Goal: Task Accomplishment & Management: Manage account settings

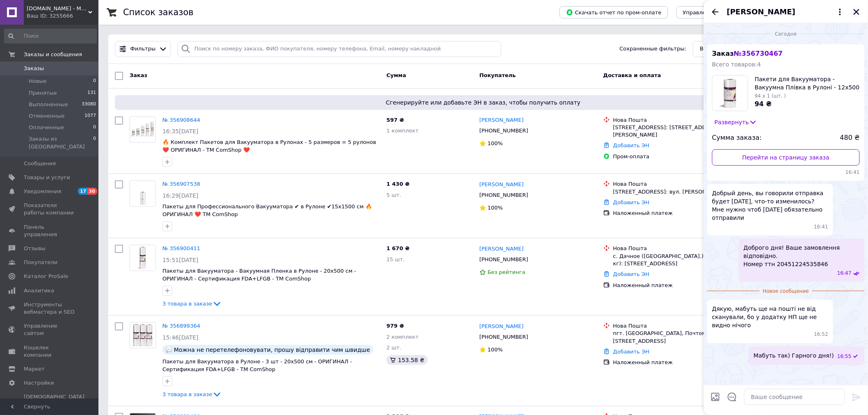
click at [859, 11] on icon "Закрыть" at bounding box center [856, 11] width 7 height 7
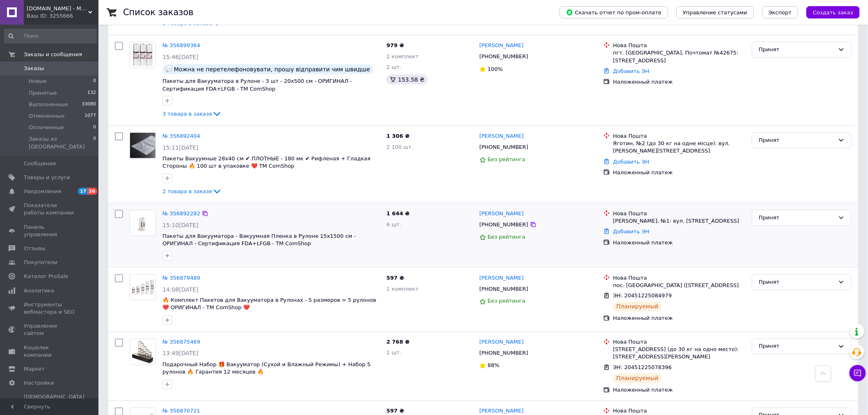
scroll to position [355, 0]
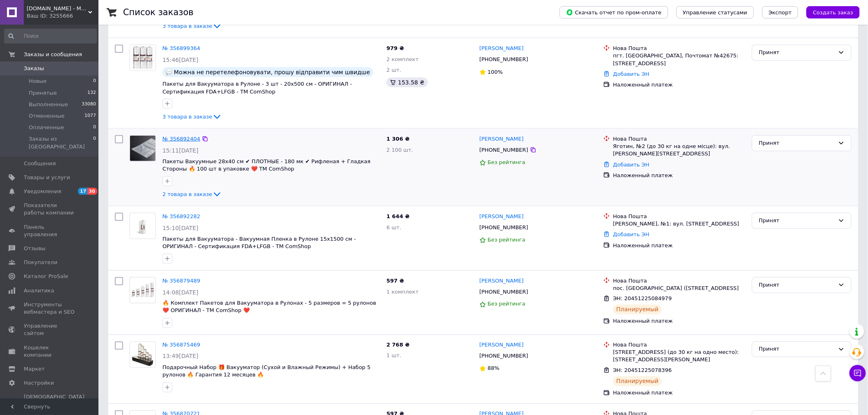
click at [185, 137] on link "№ 356892404" at bounding box center [181, 139] width 38 height 6
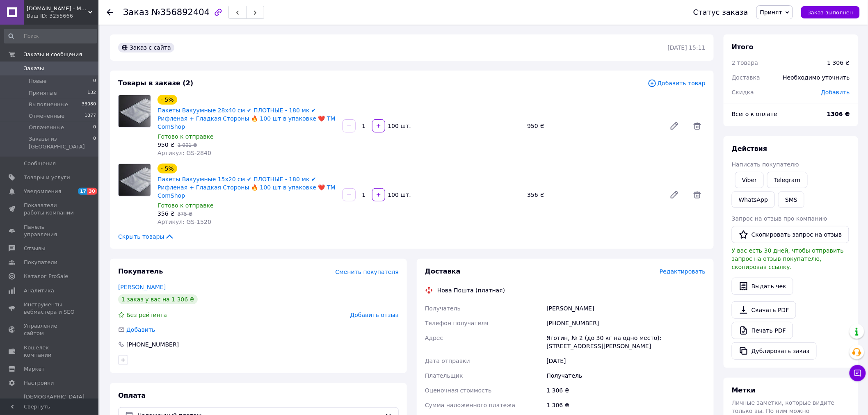
click at [182, 10] on span "№356892404" at bounding box center [180, 12] width 58 height 10
click at [67, 68] on span "Заказы" at bounding box center [50, 68] width 52 height 7
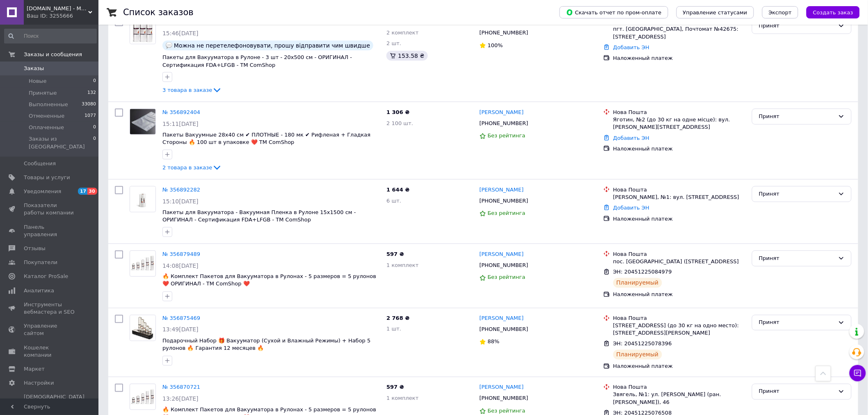
scroll to position [381, 0]
click at [169, 231] on icon "button" at bounding box center [167, 232] width 7 height 7
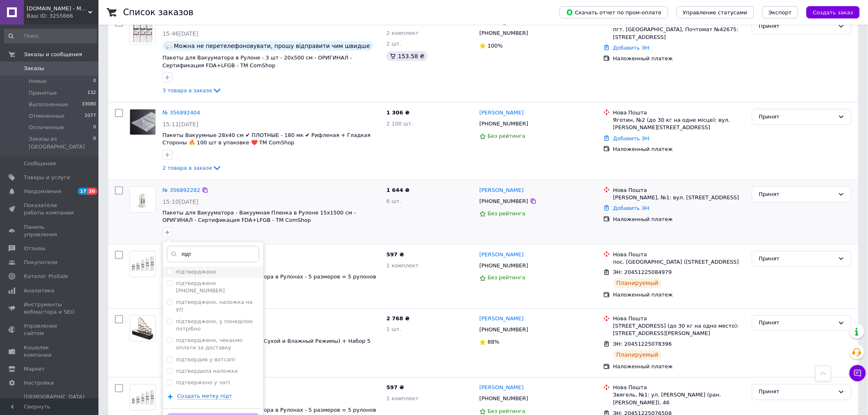
type input "підт"
click at [173, 271] on label "підтверджено" at bounding box center [191, 272] width 49 height 7
click at [172, 271] on input "підтверджено" at bounding box center [169, 271] width 5 height 5
click at [169, 269] on input "підтверджено" at bounding box center [169, 271] width 5 height 5
checkbox input "true"
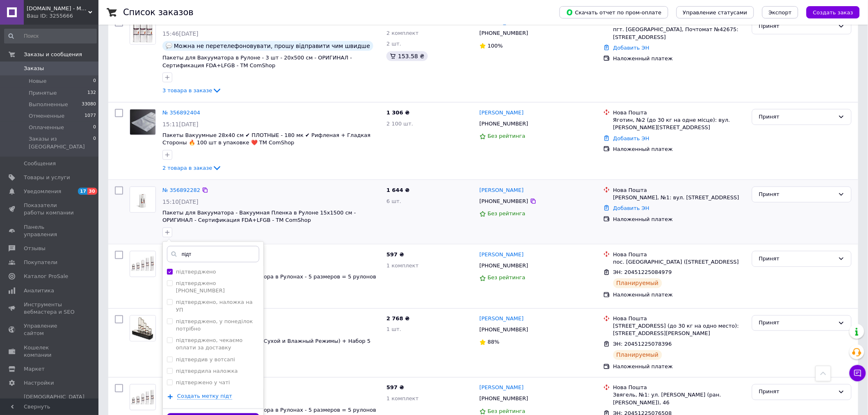
click at [220, 413] on button "Добавить метку" at bounding box center [213, 421] width 92 height 16
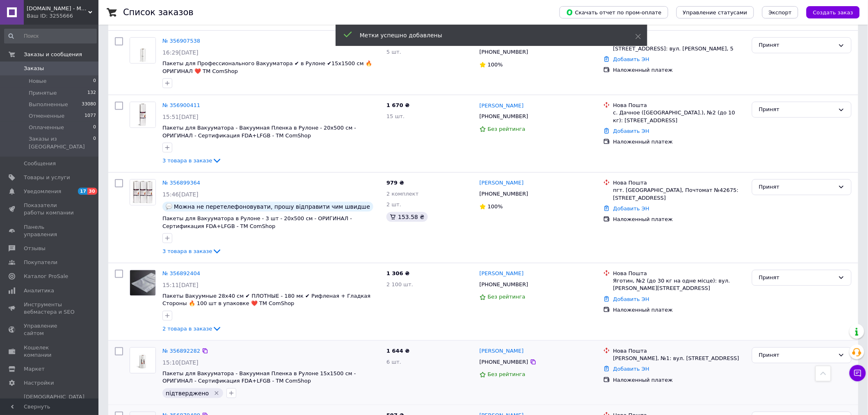
scroll to position [220, 0]
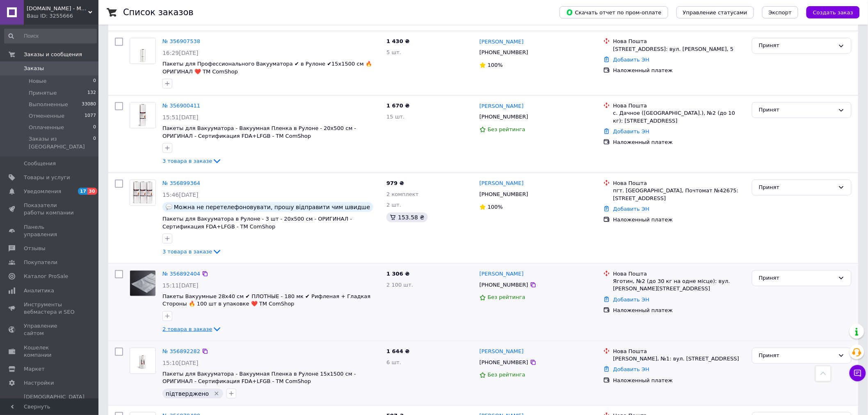
click at [196, 330] on span "2 товара в заказе" at bounding box center [187, 329] width 50 height 6
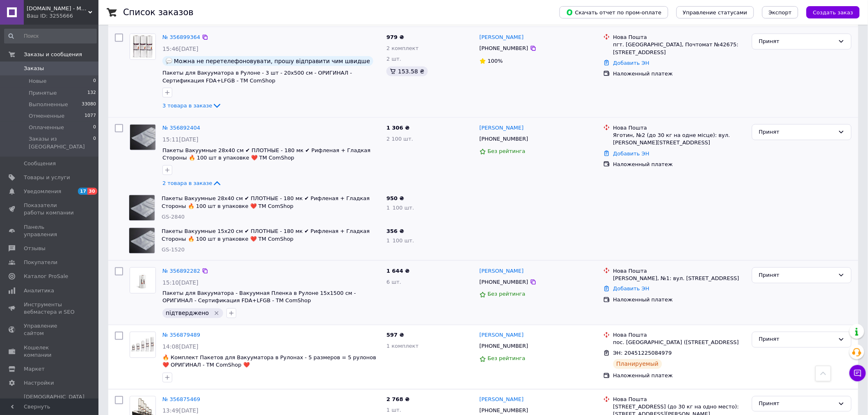
scroll to position [367, 0]
click at [167, 169] on icon "button" at bounding box center [167, 170] width 5 height 5
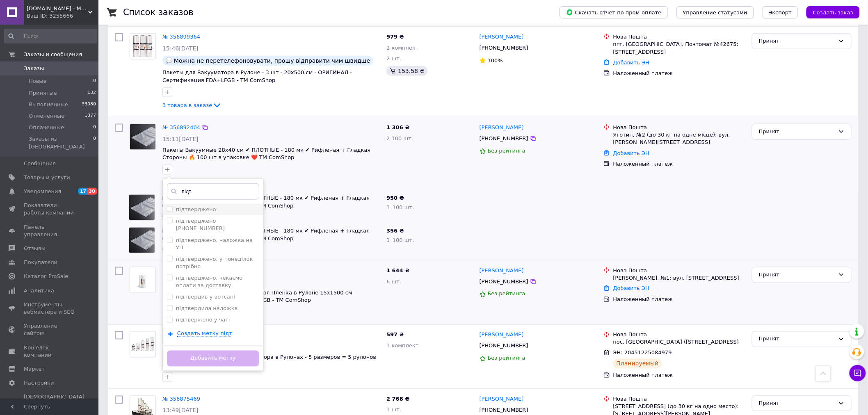
type input "підт"
click at [169, 208] on input "підтверджено" at bounding box center [169, 208] width 5 height 5
checkbox input "true"
click at [199, 351] on button "Добавить метку" at bounding box center [213, 359] width 92 height 16
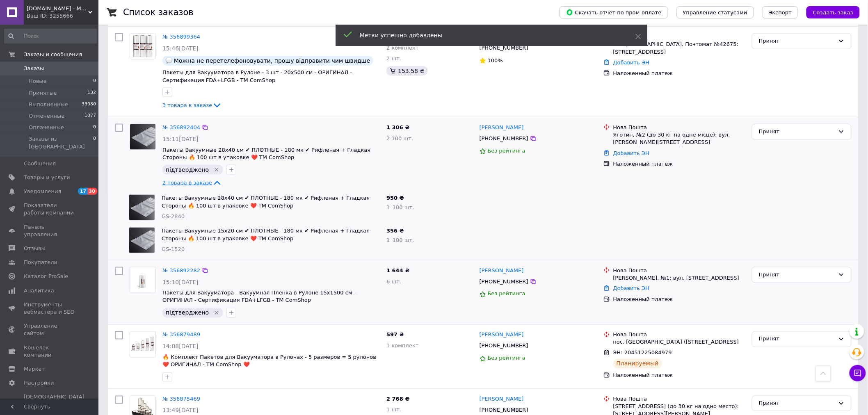
click at [214, 182] on icon at bounding box center [217, 183] width 7 height 4
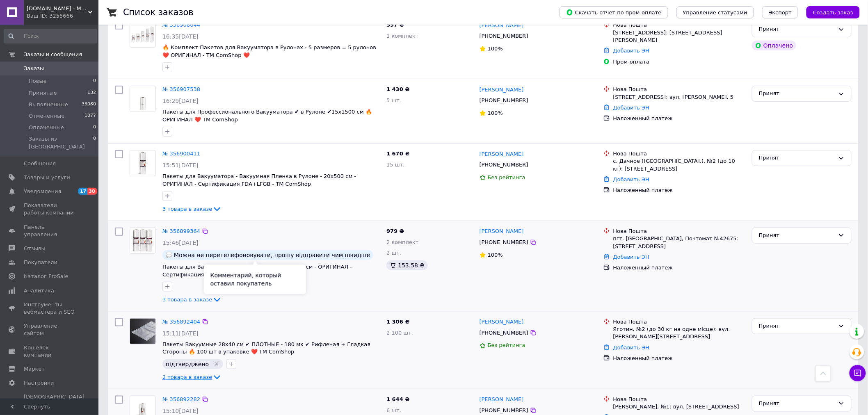
scroll to position [171, 0]
click at [167, 290] on icon "button" at bounding box center [167, 288] width 7 height 7
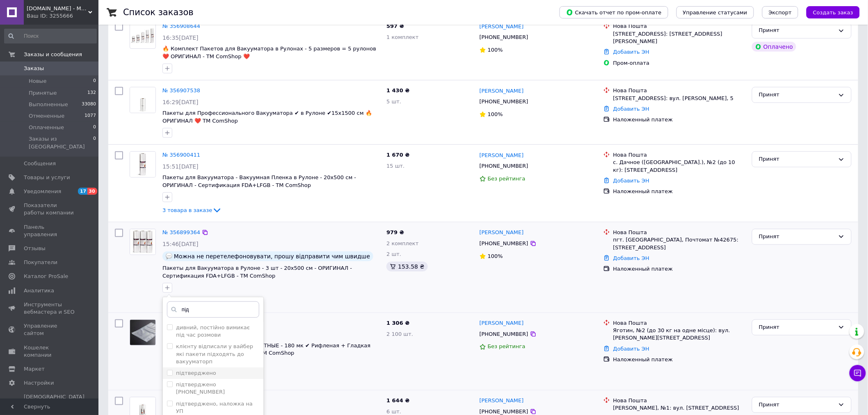
type input "під"
click at [184, 372] on label "підтверджено" at bounding box center [196, 373] width 40 height 6
checkbox input "true"
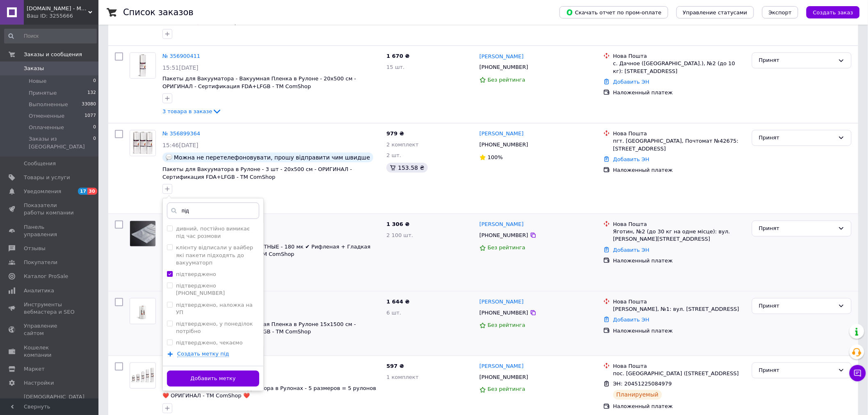
scroll to position [272, 0]
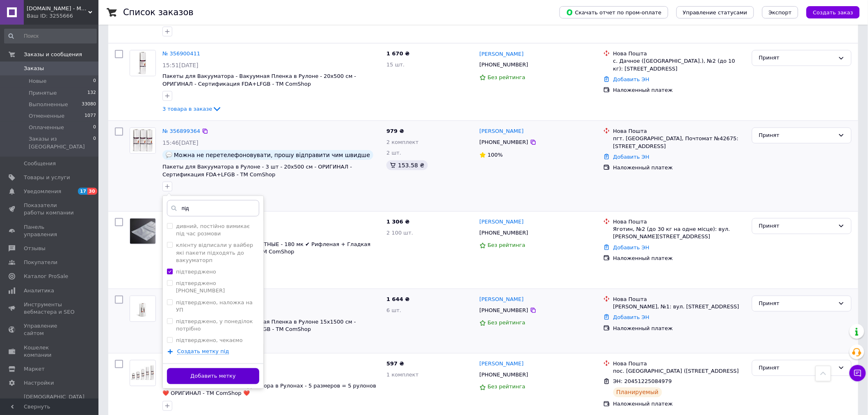
click at [238, 375] on button "Добавить метку" at bounding box center [213, 376] width 92 height 16
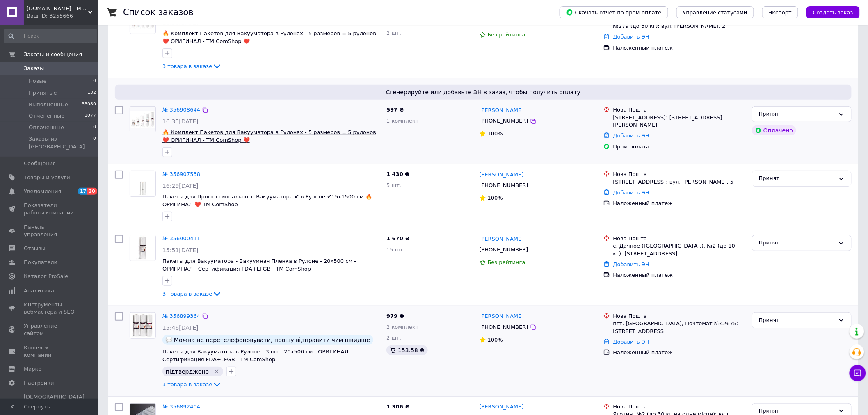
scroll to position [96, 0]
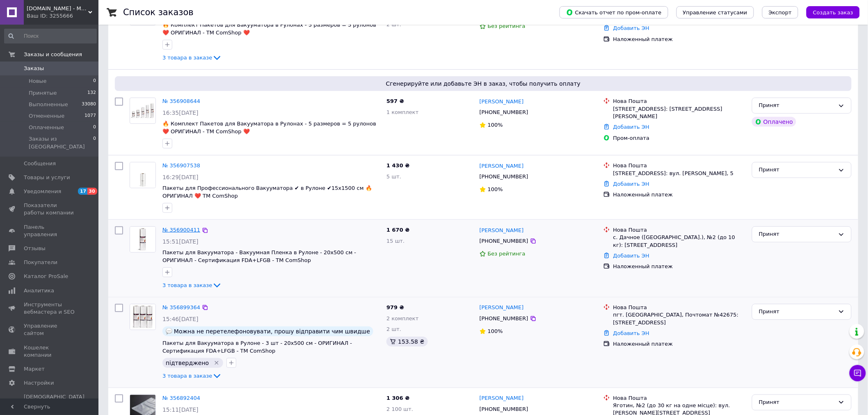
click at [179, 228] on link "№ 356900411" at bounding box center [181, 230] width 38 height 6
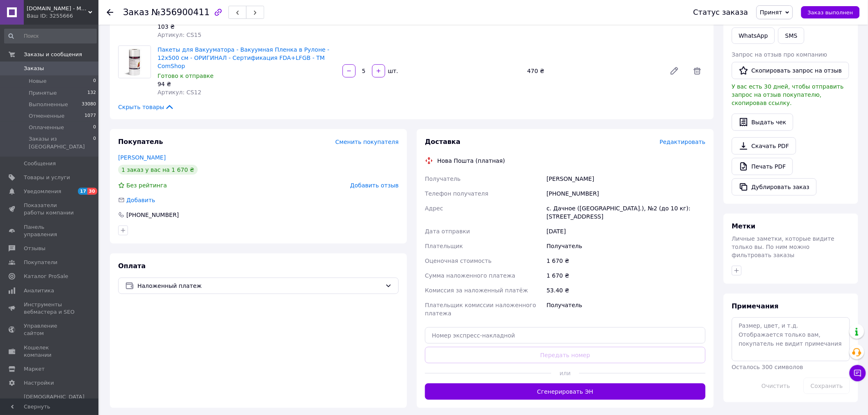
scroll to position [164, 0]
click at [735, 267] on icon "button" at bounding box center [736, 270] width 7 height 7
type input "під"
click at [765, 352] on label "підтверджено" at bounding box center [765, 355] width 40 height 6
checkbox input "true"
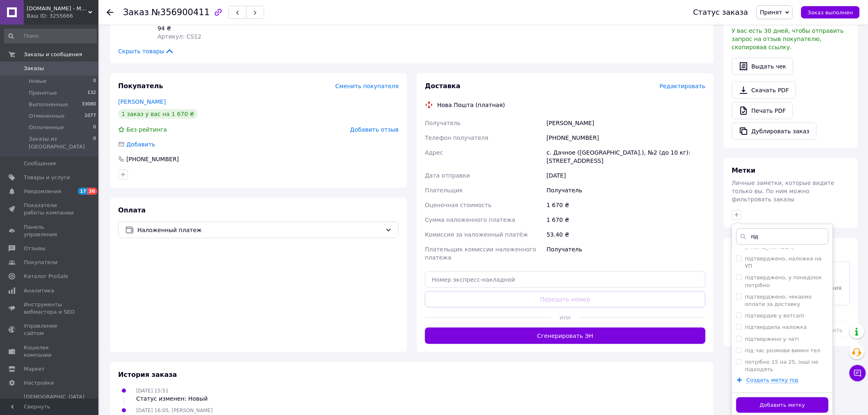
scroll to position [220, 0]
click at [774, 397] on button "Добавить метку" at bounding box center [782, 405] width 92 height 16
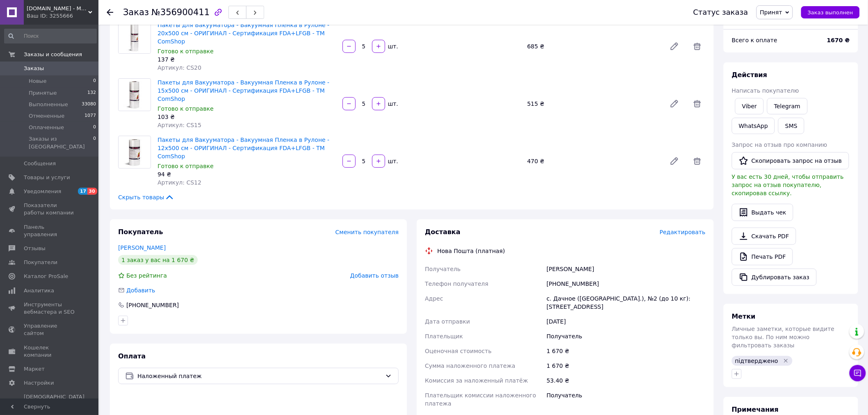
scroll to position [119, 0]
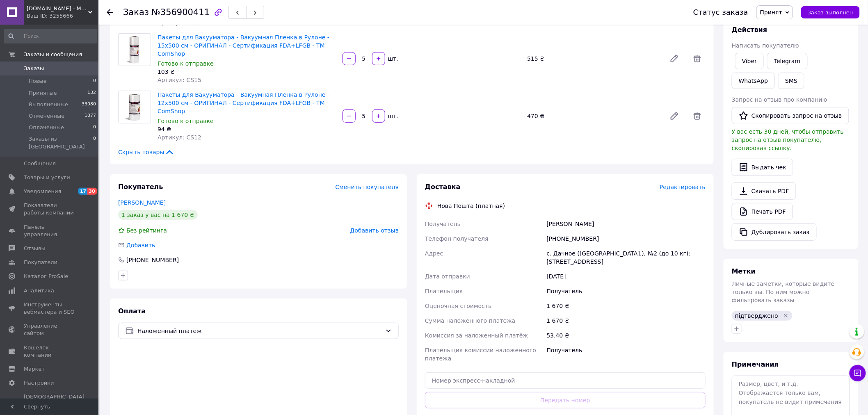
click at [85, 67] on span "0" at bounding box center [87, 68] width 23 height 7
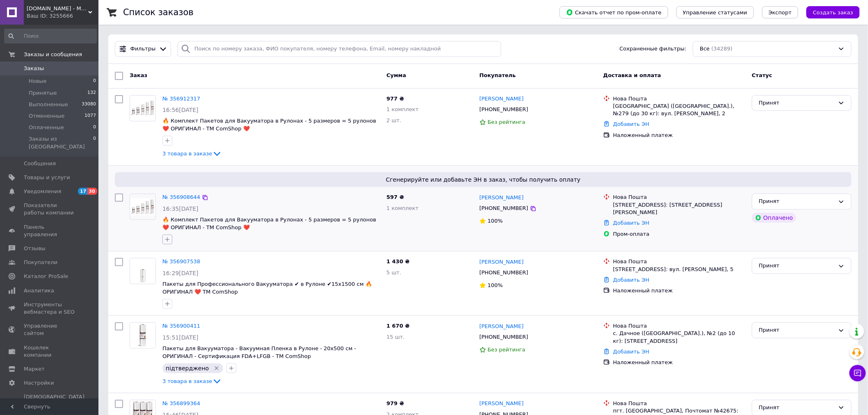
click at [165, 239] on icon "button" at bounding box center [167, 239] width 7 height 7
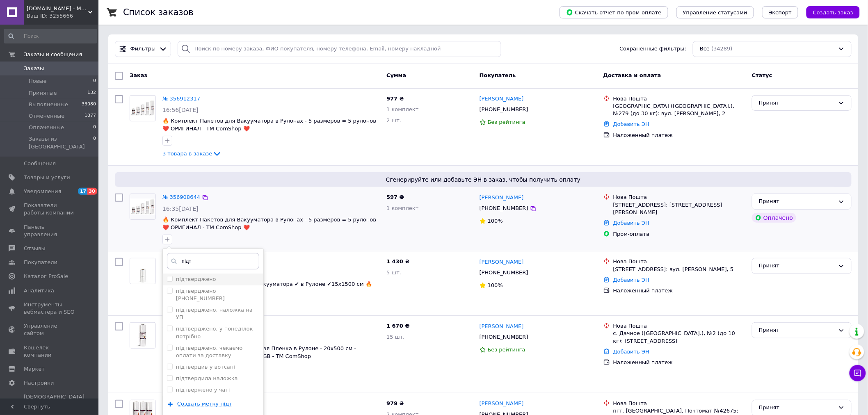
type input "підт"
click at [204, 282] on label "підтверджено" at bounding box center [196, 279] width 40 height 6
checkbox input "true"
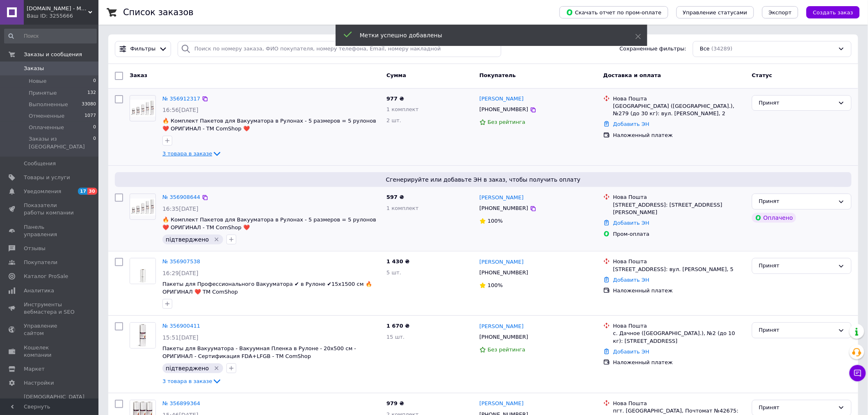
click at [187, 153] on span "3 товара в заказе" at bounding box center [187, 154] width 50 height 6
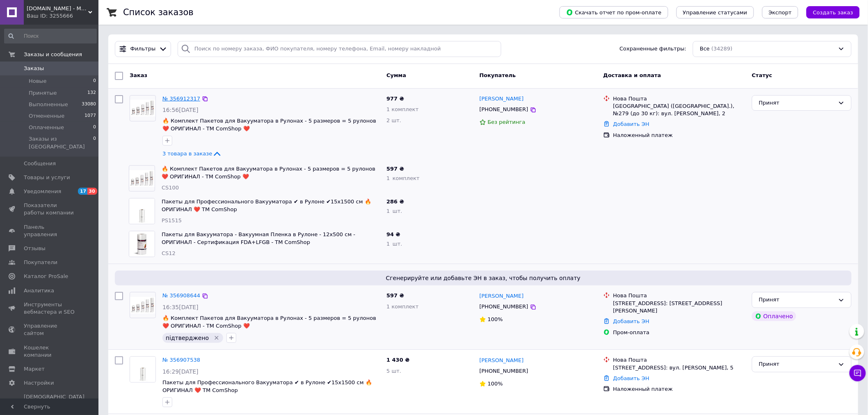
click at [189, 97] on link "№ 356912317" at bounding box center [181, 99] width 38 height 6
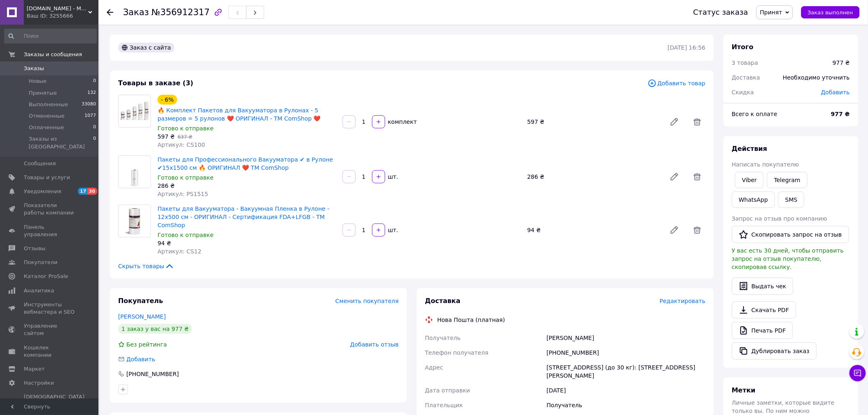
click at [675, 83] on span "Добавить товар" at bounding box center [677, 83] width 58 height 9
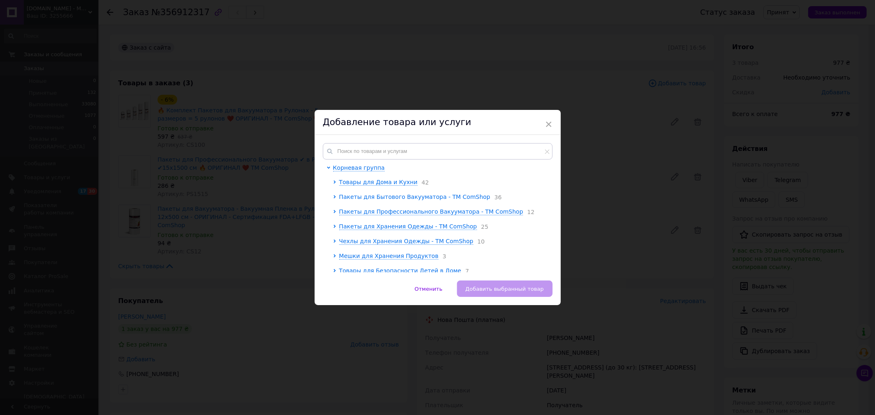
click at [388, 197] on span "Пакеты для Бытового Вакууматора - ТМ ComShop" at bounding box center [414, 197] width 151 height 7
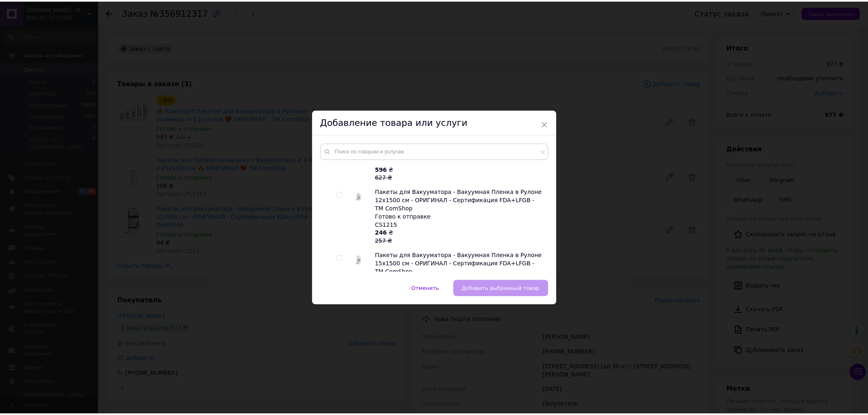
scroll to position [1340, 0]
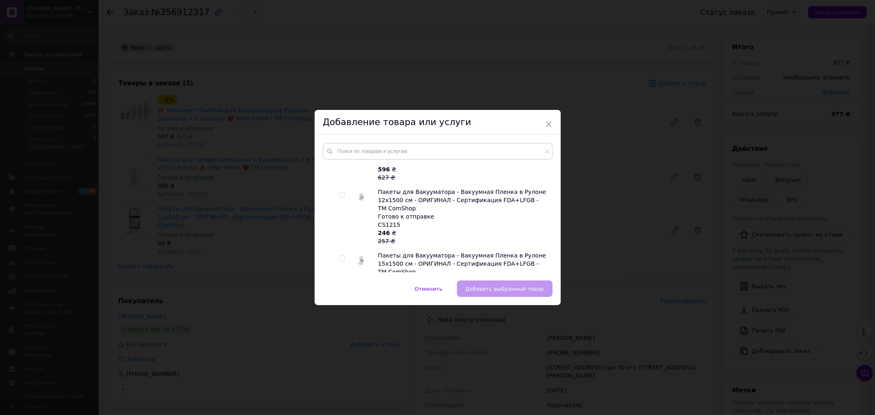
click at [340, 256] on input "checkbox" at bounding box center [341, 258] width 5 height 5
checkbox input "true"
click at [491, 296] on button "Добавить выбранный товар" at bounding box center [505, 289] width 96 height 16
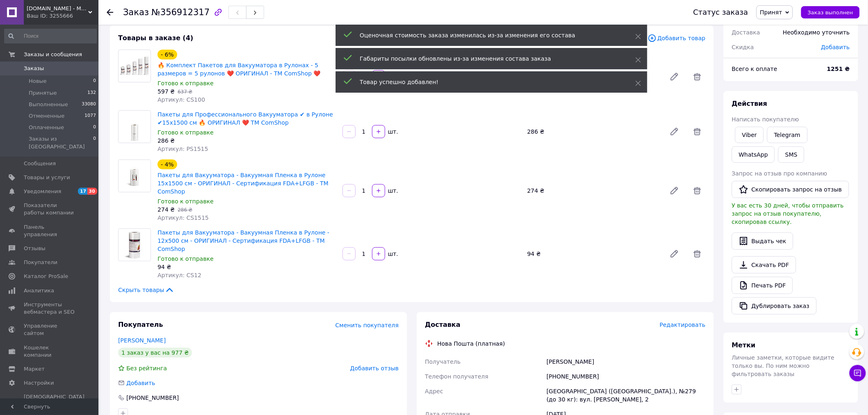
scroll to position [0, 0]
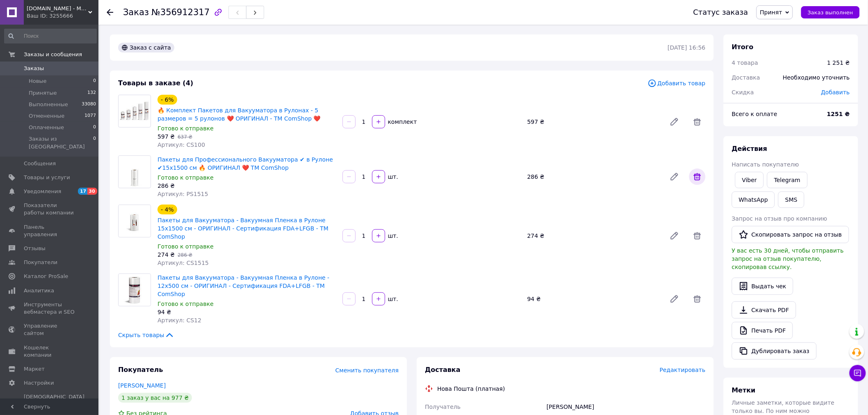
click at [700, 177] on icon at bounding box center [697, 176] width 7 height 7
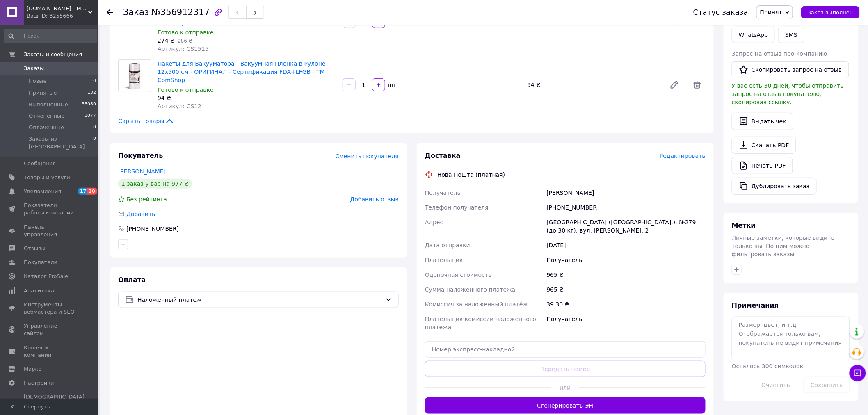
scroll to position [166, 0]
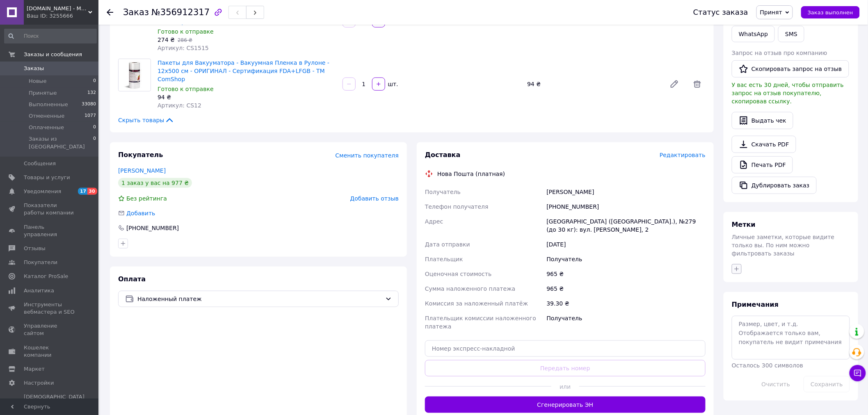
click at [740, 266] on icon "button" at bounding box center [736, 269] width 7 height 7
type input "підтв"
click at [771, 306] on label "підтверджено" at bounding box center [765, 309] width 40 height 6
checkbox input "true"
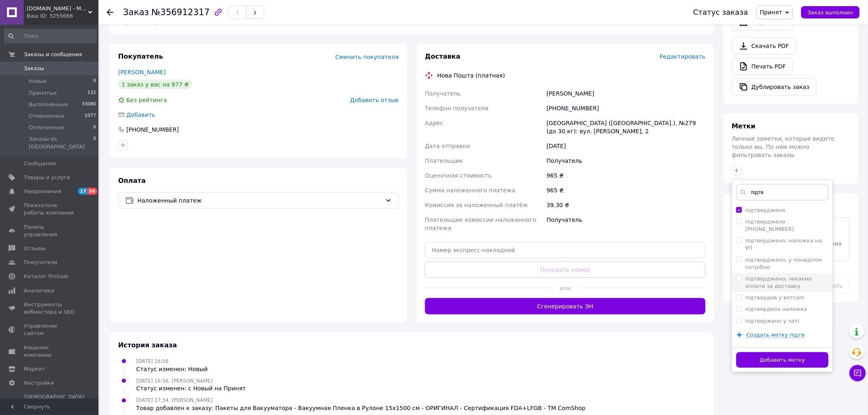
scroll to position [265, 0]
click at [766, 352] on button "Добавить метку" at bounding box center [782, 360] width 92 height 16
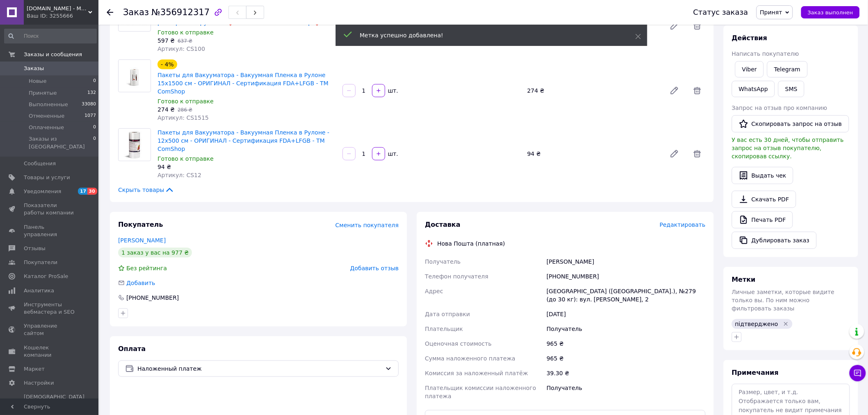
scroll to position [0, 0]
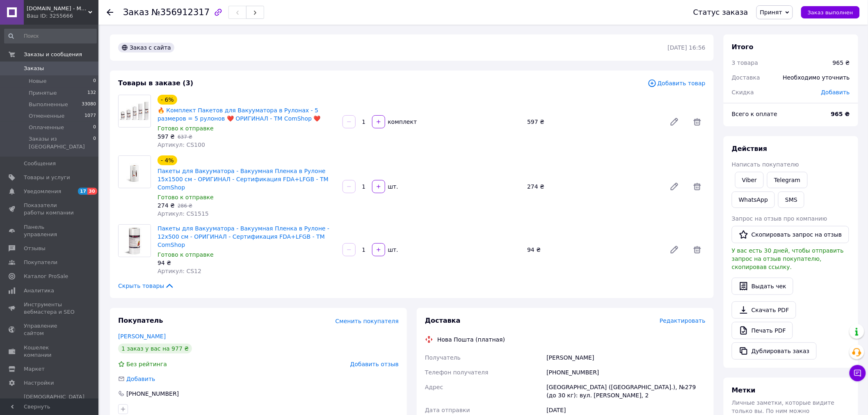
click at [73, 70] on span "Заказы" at bounding box center [50, 68] width 52 height 7
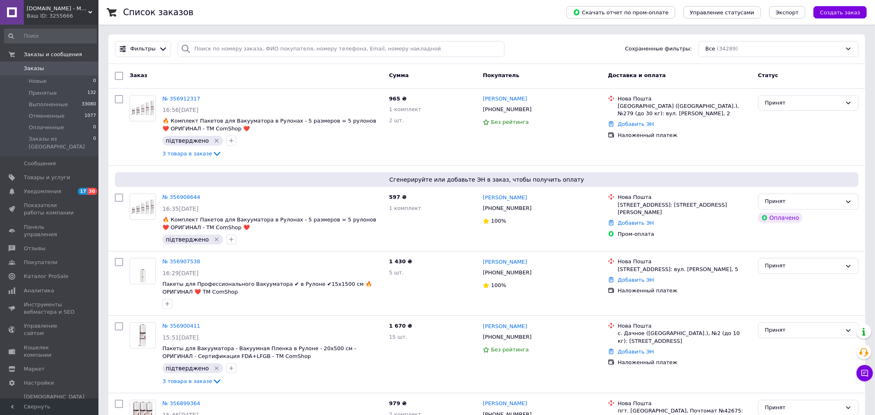
click at [77, 14] on div "Ваш ID: 3255666" at bounding box center [63, 15] width 72 height 7
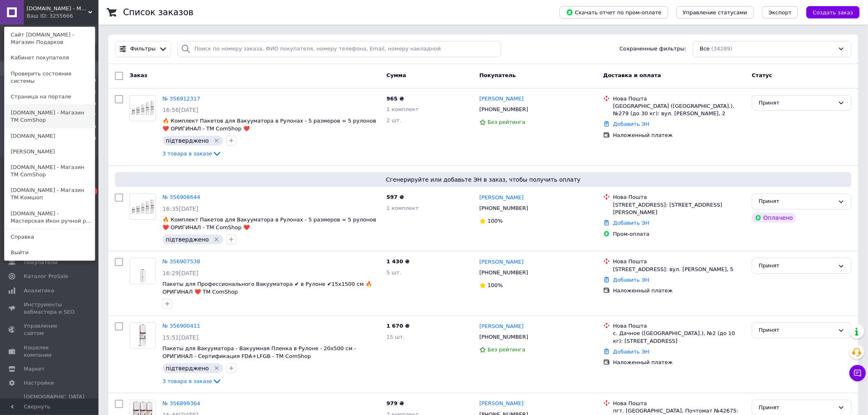
click at [66, 105] on link "[DOMAIN_NAME] - Магазин ТМ ComShop" at bounding box center [50, 116] width 90 height 23
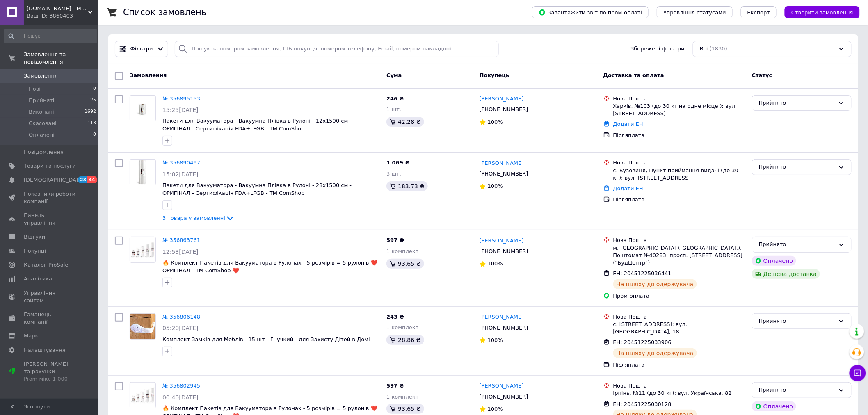
click at [62, 15] on div "Ваш ID: 3860403" at bounding box center [63, 15] width 72 height 7
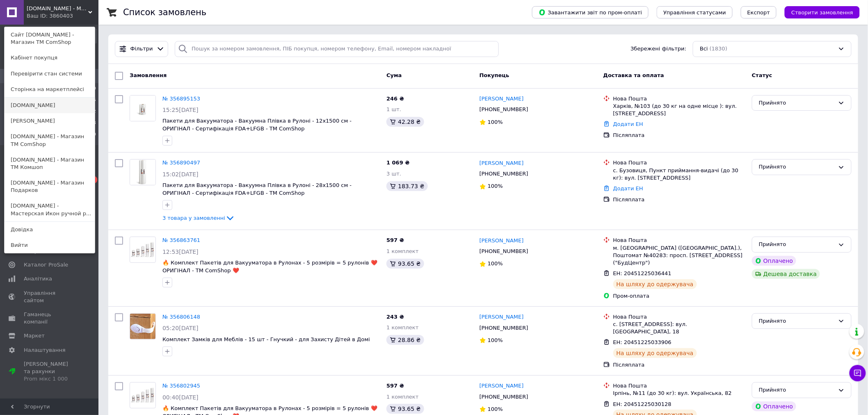
click at [62, 98] on link "[DOMAIN_NAME]" at bounding box center [50, 106] width 90 height 16
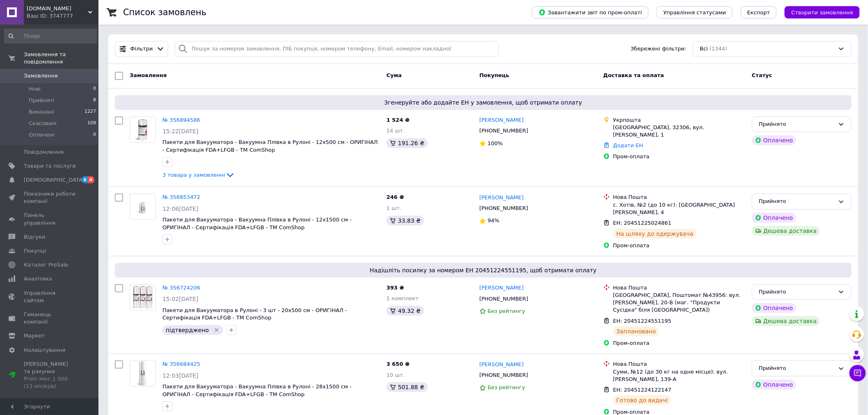
click at [74, 15] on div "Ваш ID: 3747777" at bounding box center [63, 15] width 72 height 7
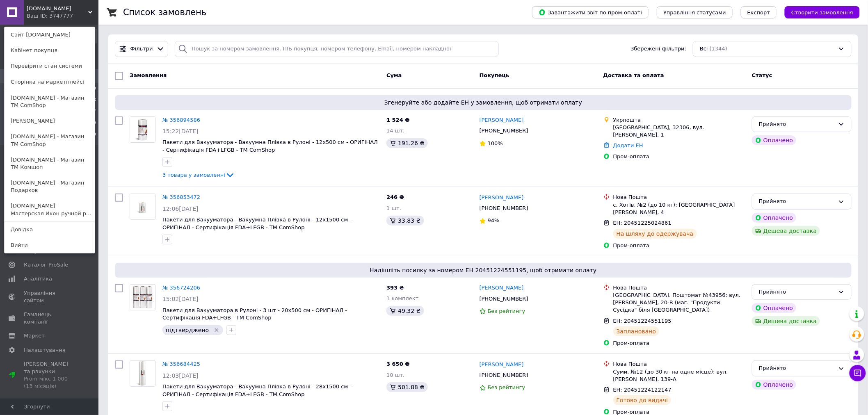
click at [56, 143] on link "[DOMAIN_NAME] - Магазин ТМ ComShop" at bounding box center [50, 140] width 90 height 23
click at [56, 148] on span "Повідомлення" at bounding box center [44, 151] width 40 height 7
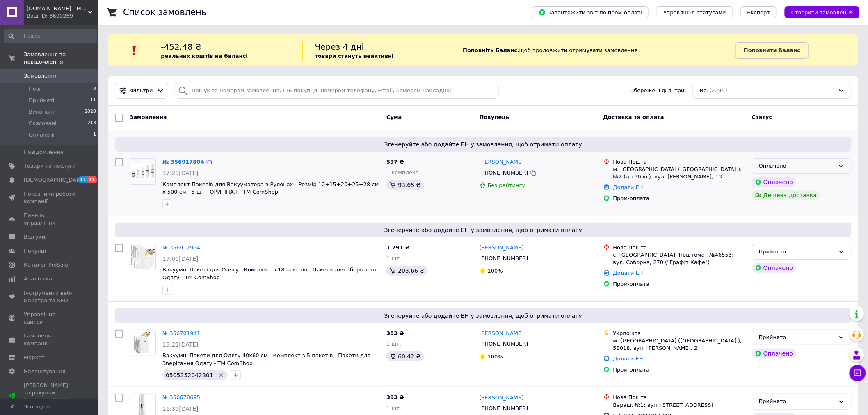
click at [811, 167] on div "Оплачено" at bounding box center [797, 166] width 76 height 9
click at [797, 187] on li "Прийнято" at bounding box center [801, 183] width 99 height 15
click at [72, 11] on span "[DOMAIN_NAME] - Магазин ТМ ComShop" at bounding box center [58, 8] width 62 height 7
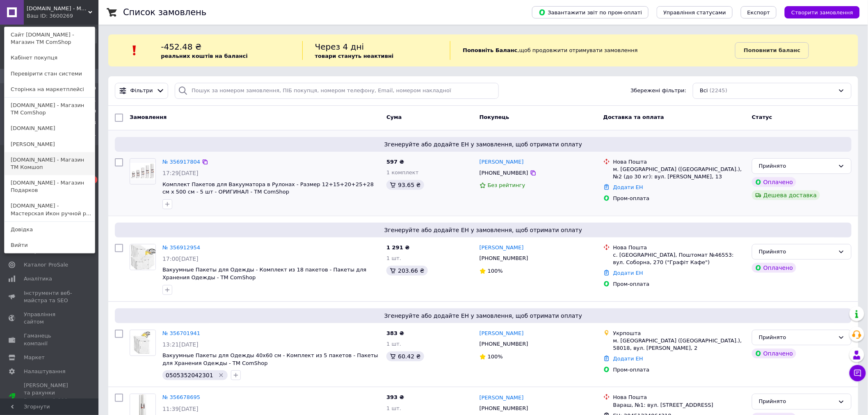
click at [57, 159] on link "[DOMAIN_NAME] - Магазин TM Комшоп" at bounding box center [50, 163] width 90 height 23
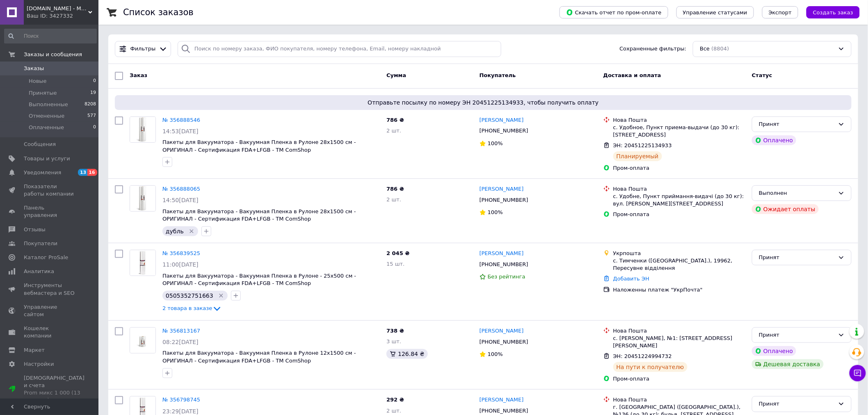
click at [68, 14] on div "Ваш ID: 3427332" at bounding box center [63, 15] width 72 height 7
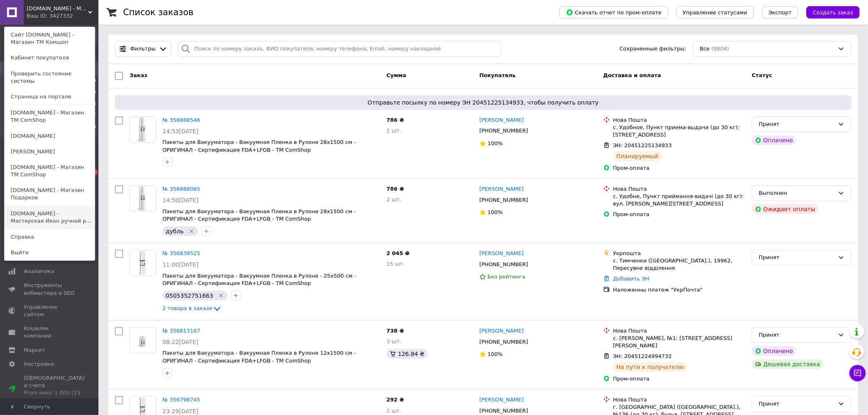
click at [50, 210] on link "Icon-Store.UA - Мастерская Икон ручной р..." at bounding box center [50, 217] width 90 height 23
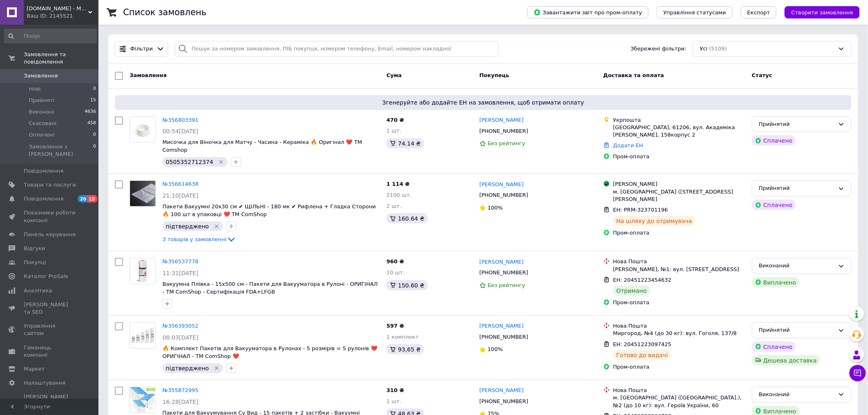
click at [64, 21] on div "[DOMAIN_NAME] - Майстерня Ікон ручної роботи під [GEOGRAPHIC_DATA] Ваш ID: 2145…" at bounding box center [61, 12] width 75 height 25
